Goal: Transaction & Acquisition: Purchase product/service

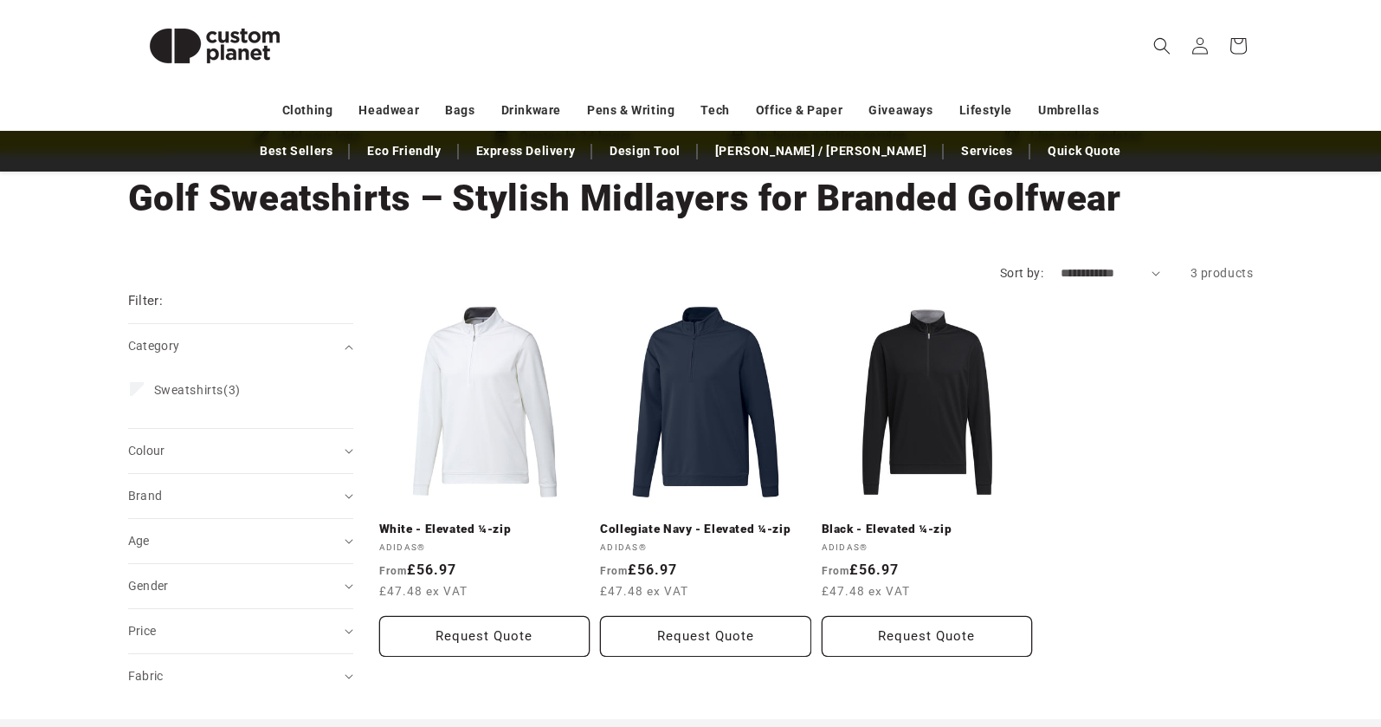
scroll to position [87, 0]
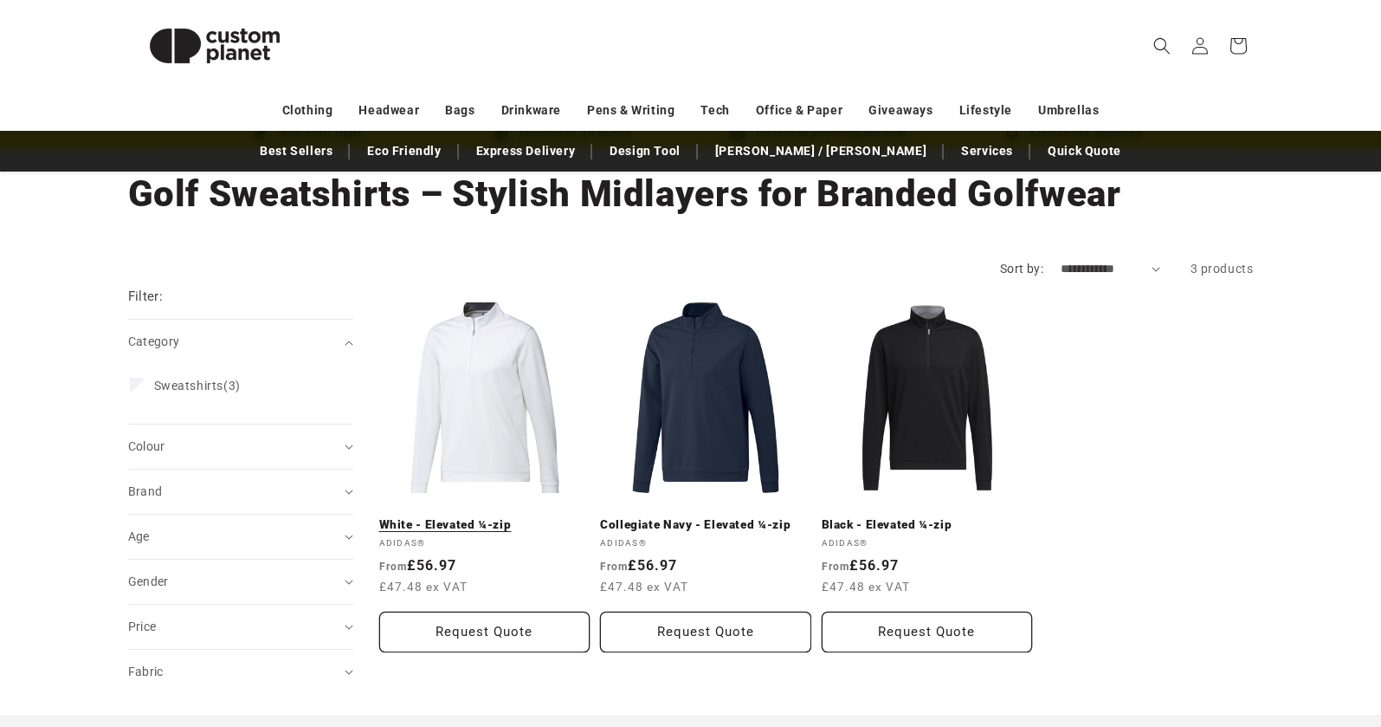
click at [504, 517] on link "White - Elevated ¼-zip" at bounding box center [484, 525] width 211 height 16
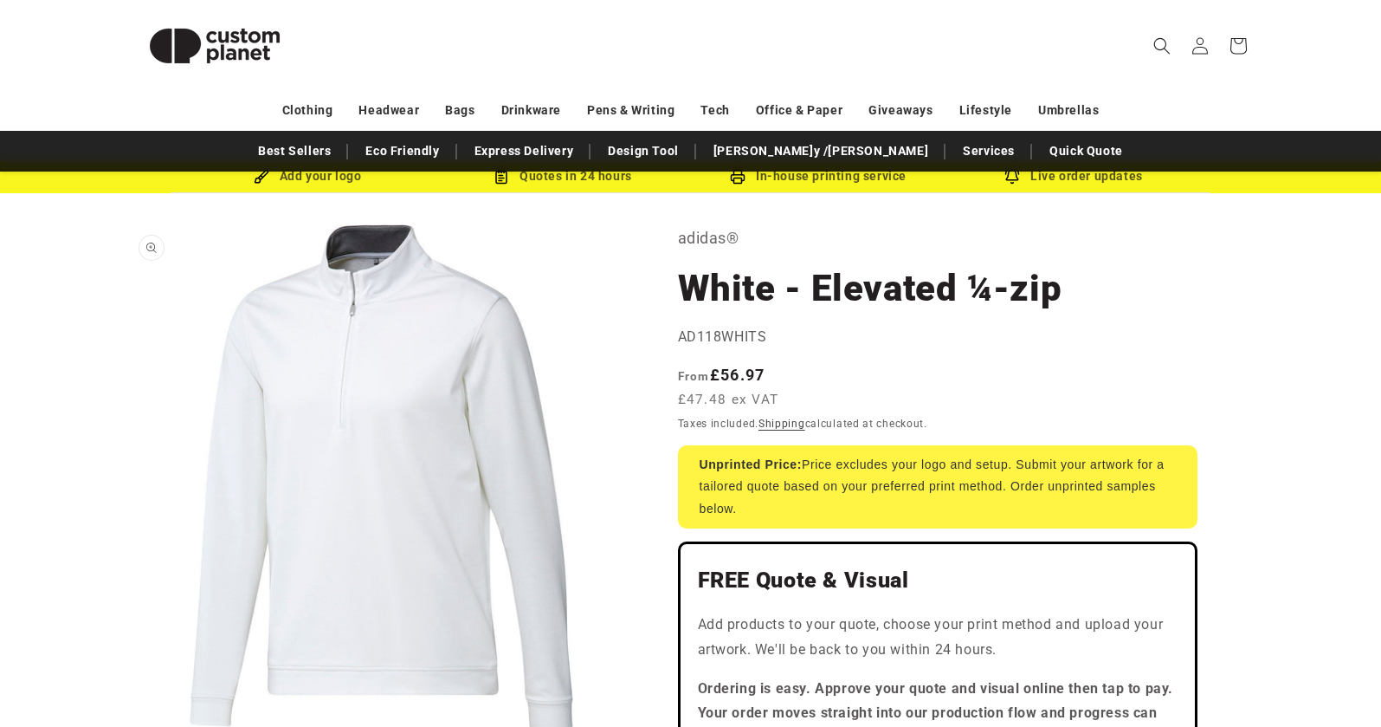
scroll to position [45, 0]
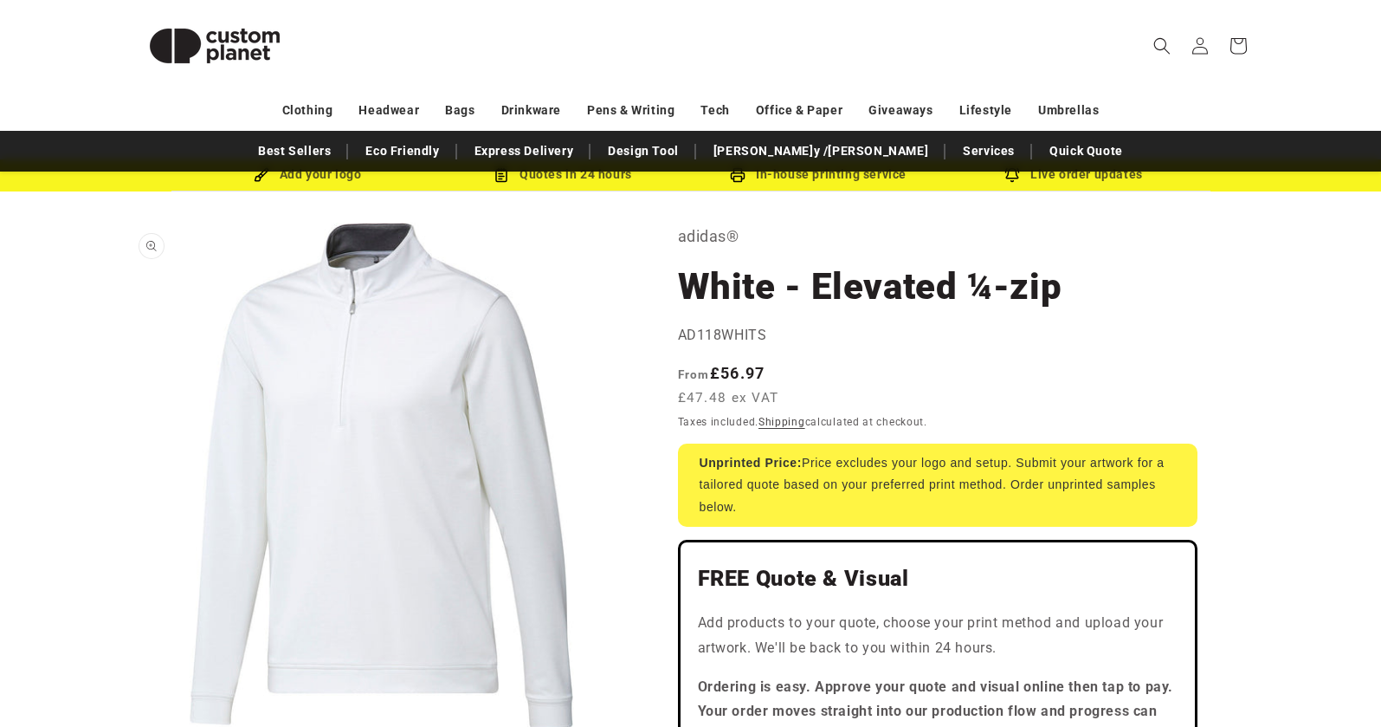
click at [128, 726] on button "Open media 1 in modal" at bounding box center [128, 729] width 0 height 0
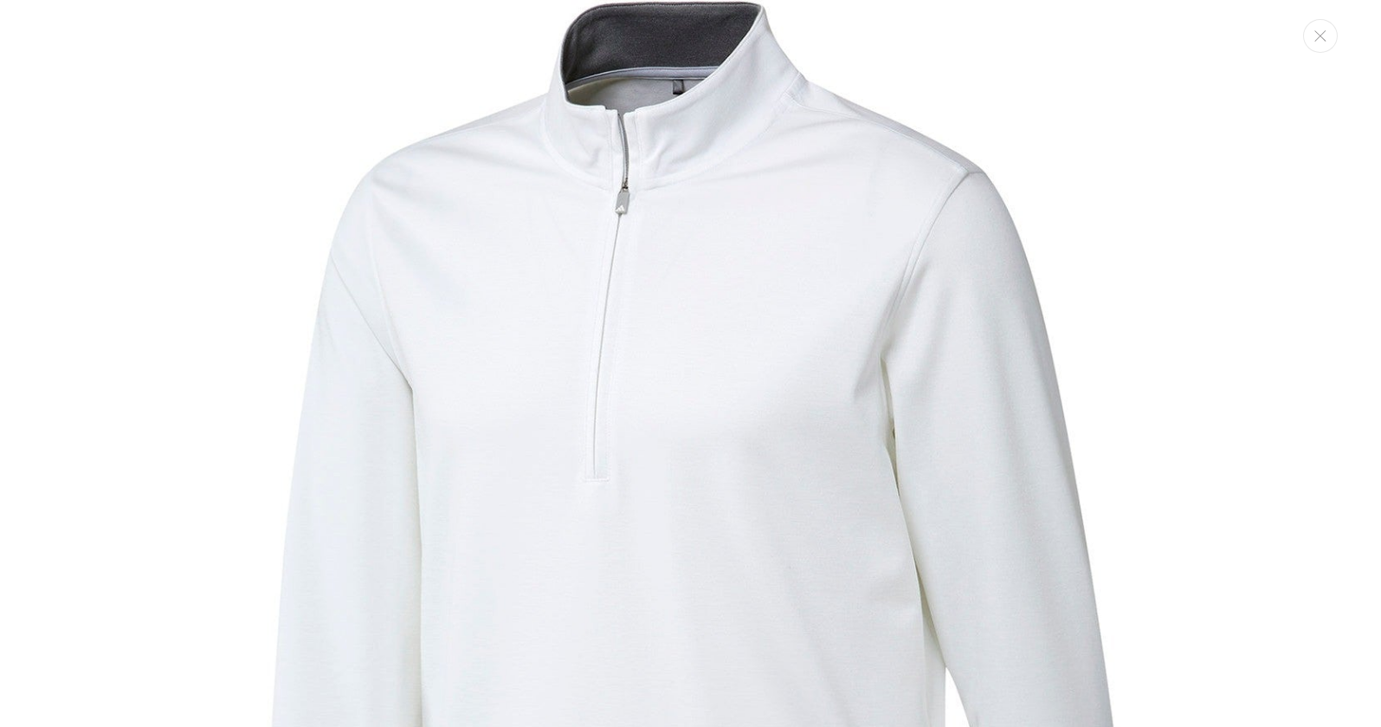
click at [631, 209] on img "Media gallery" at bounding box center [690, 595] width 1191 height 1191
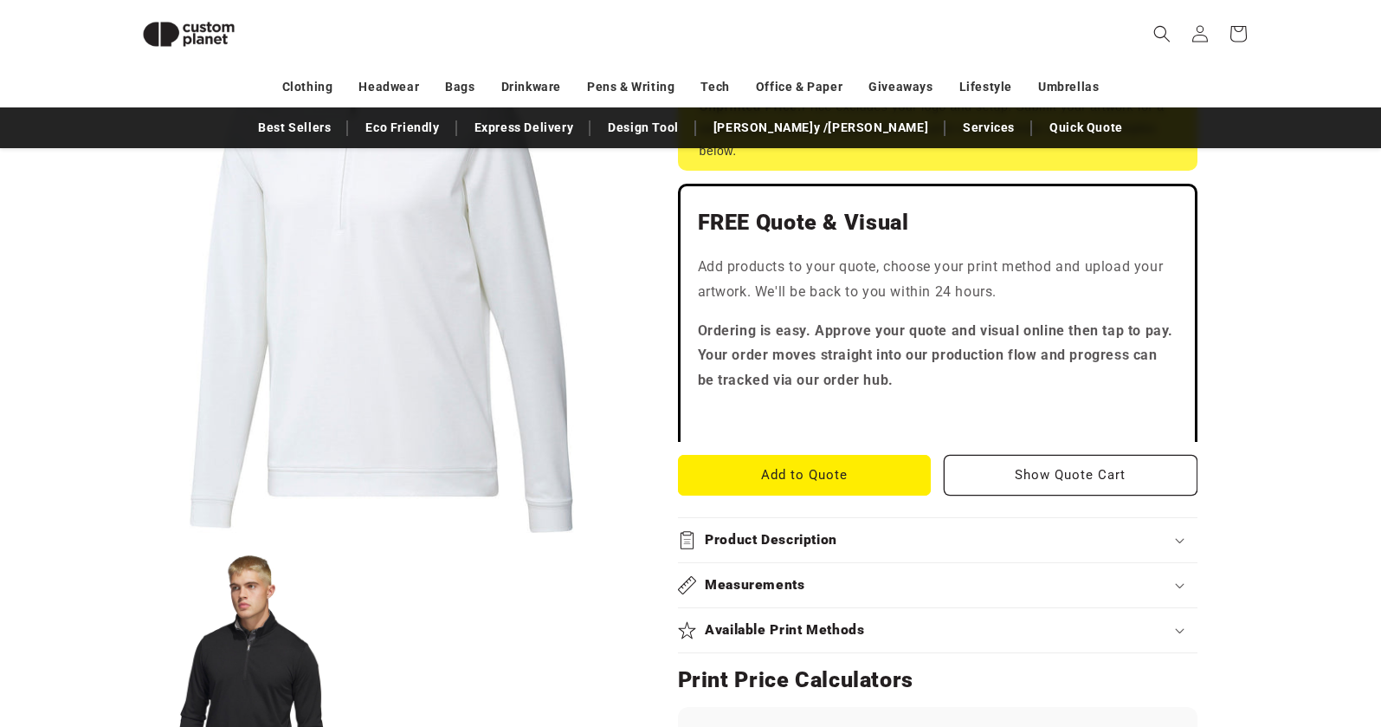
scroll to position [388, 0]
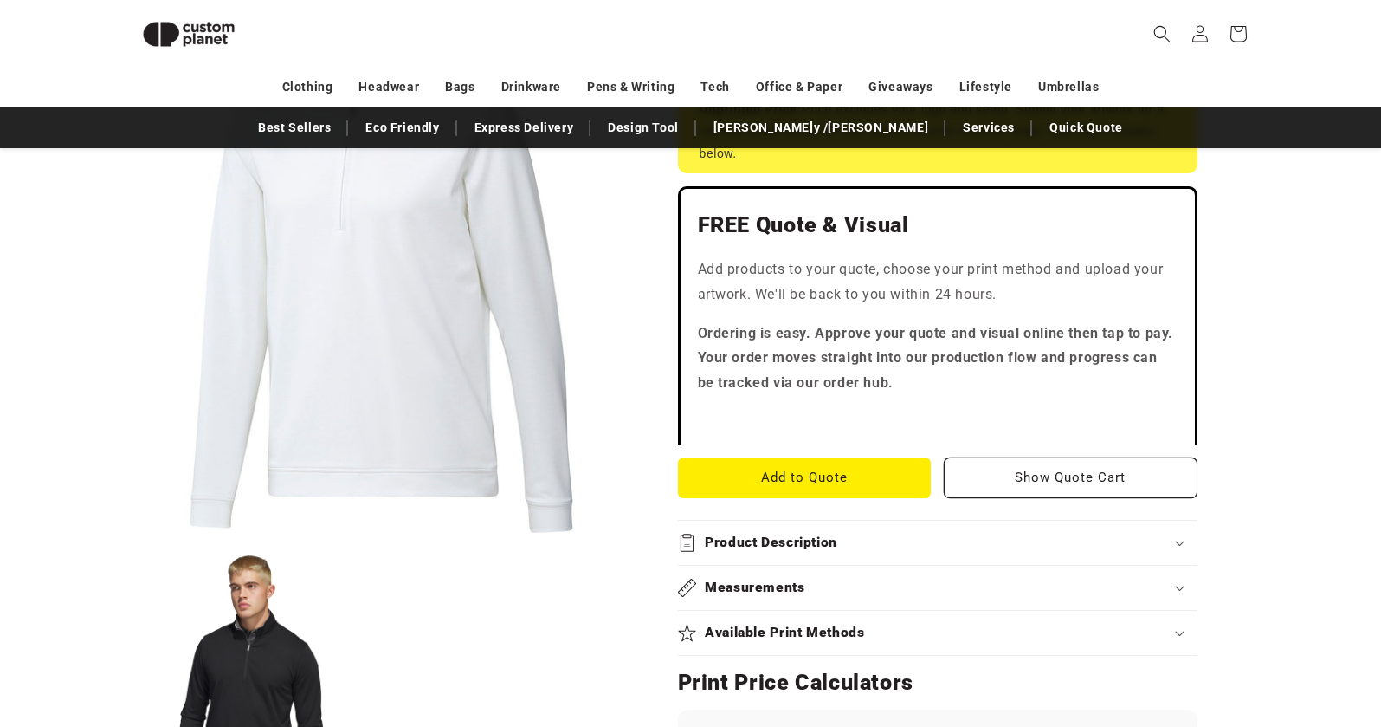
click at [128, 533] on button "Open media 1 in modal" at bounding box center [128, 533] width 0 height 0
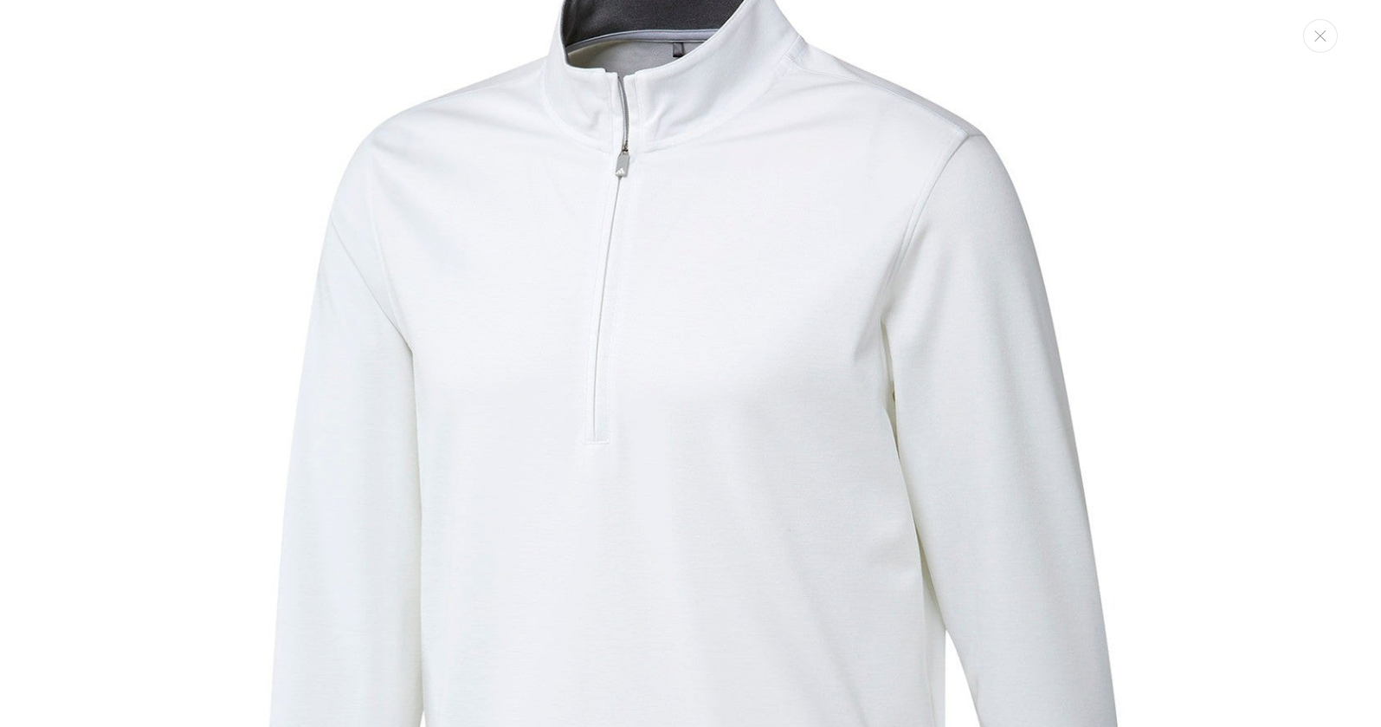
scroll to position [59, 0]
